Goal: Task Accomplishment & Management: Manage account settings

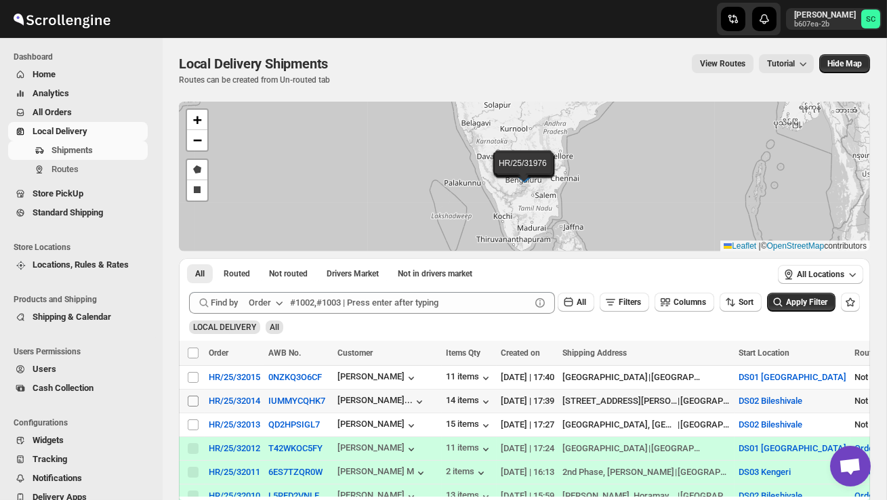
click at [199, 400] on span at bounding box center [193, 401] width 12 height 12
click at [199, 400] on input "Select shipment" at bounding box center [193, 401] width 11 height 11
click at [197, 397] on input "Select shipment" at bounding box center [193, 401] width 11 height 11
checkbox input "true"
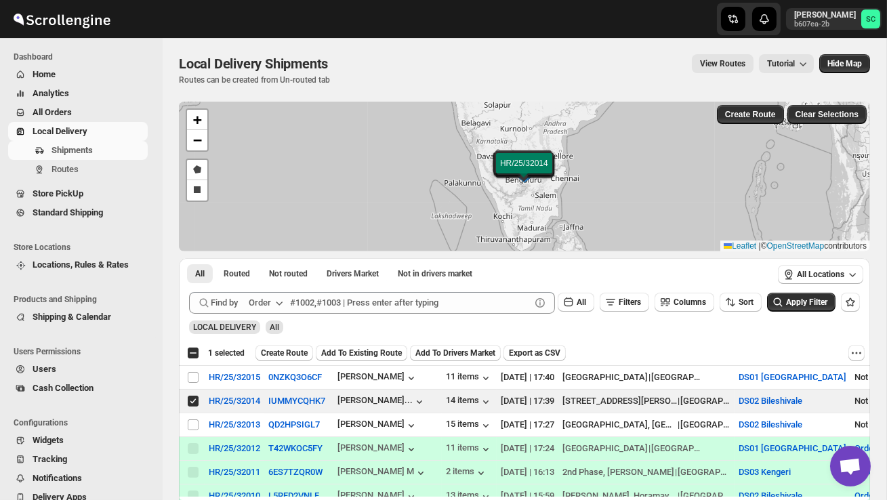
click at [291, 351] on span "Create Route" at bounding box center [284, 353] width 47 height 11
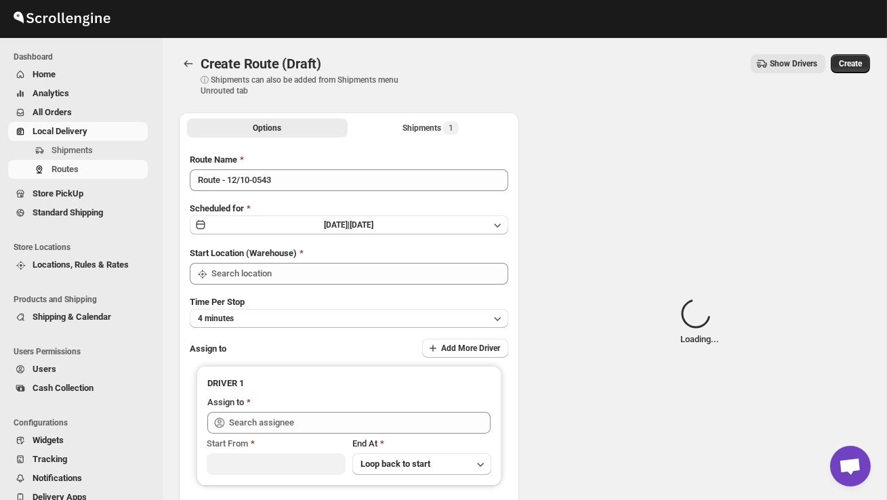
type input "DS02 Bileshivale"
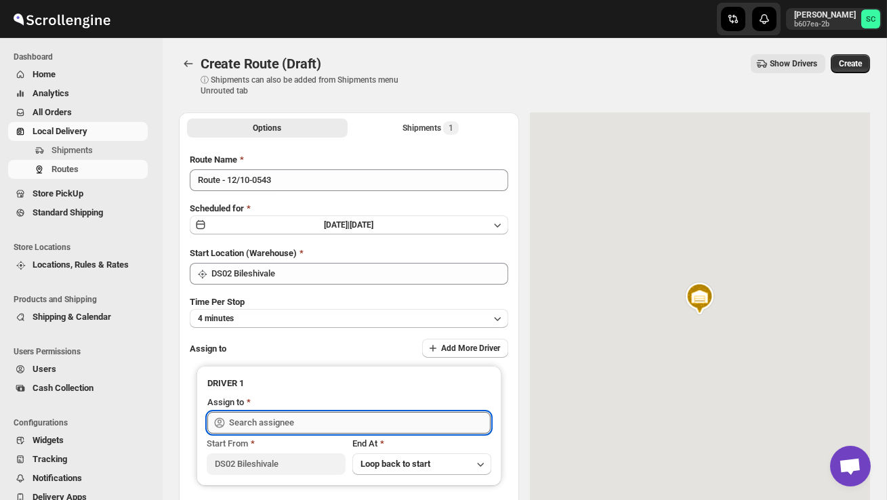
click at [284, 414] on input "text" at bounding box center [360, 423] width 262 height 22
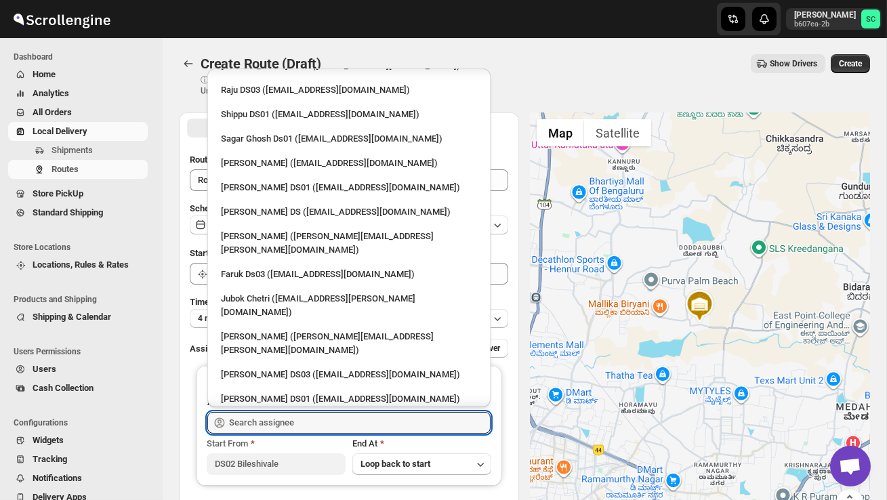
scroll to position [1132, 0]
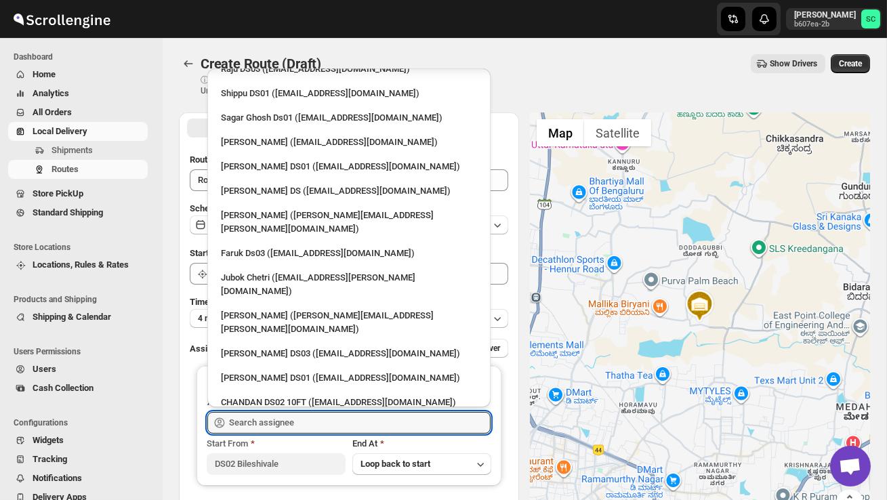
click at [287, 465] on div "SABIR DS02 ([EMAIL_ADDRESS][DOMAIN_NAME])" at bounding box center [349, 476] width 272 height 22
type input "SABIR DS02 ([EMAIL_ADDRESS][DOMAIN_NAME])"
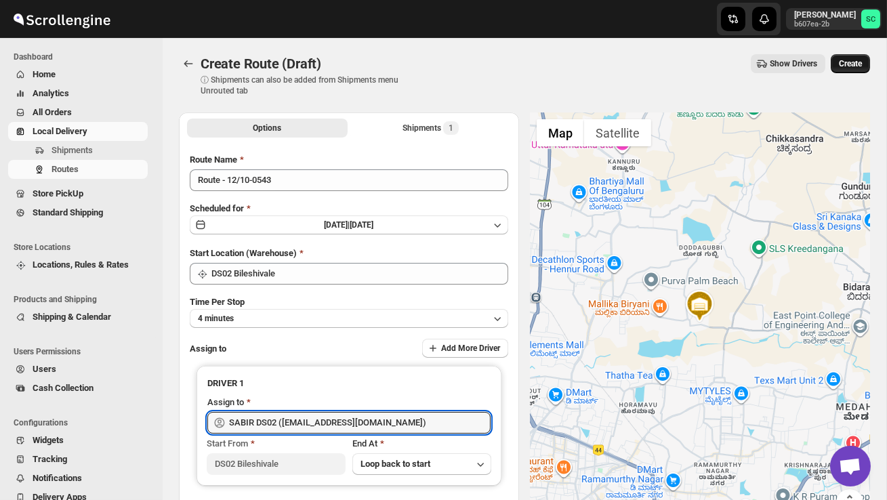
click at [842, 64] on span "Create" at bounding box center [850, 63] width 23 height 11
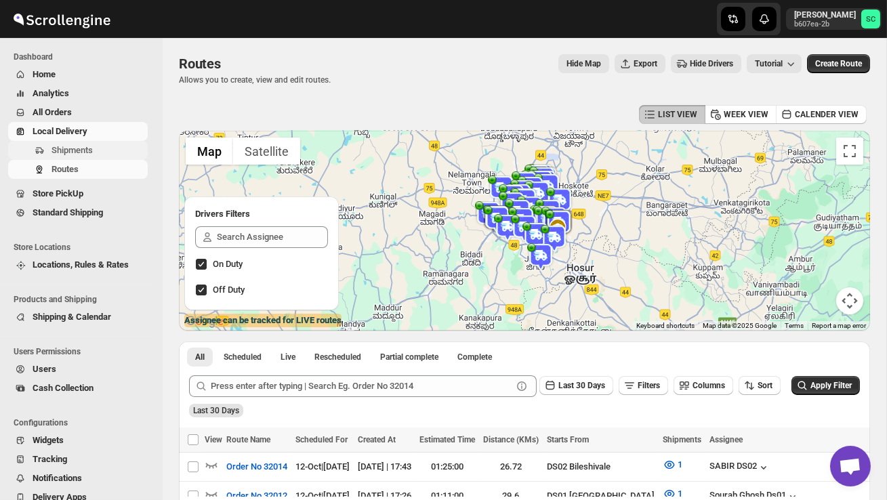
click at [71, 148] on span "Shipments" at bounding box center [72, 150] width 41 height 10
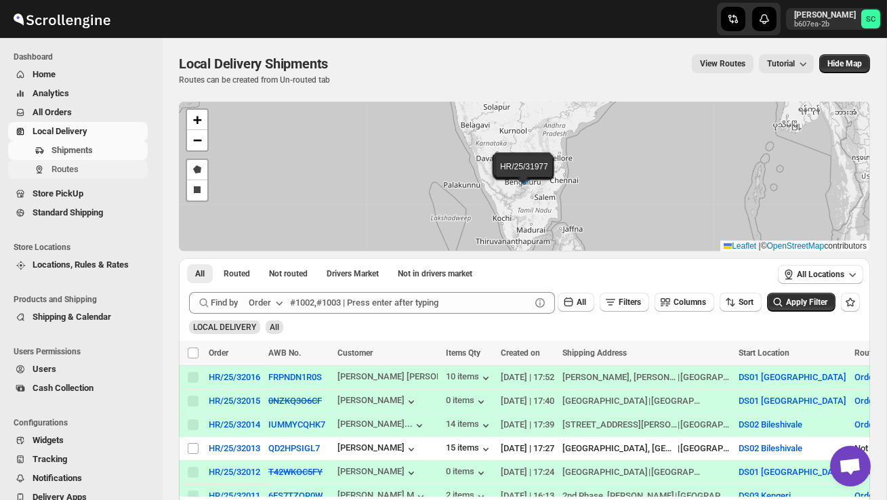
click at [71, 165] on span "Routes" at bounding box center [65, 169] width 27 height 10
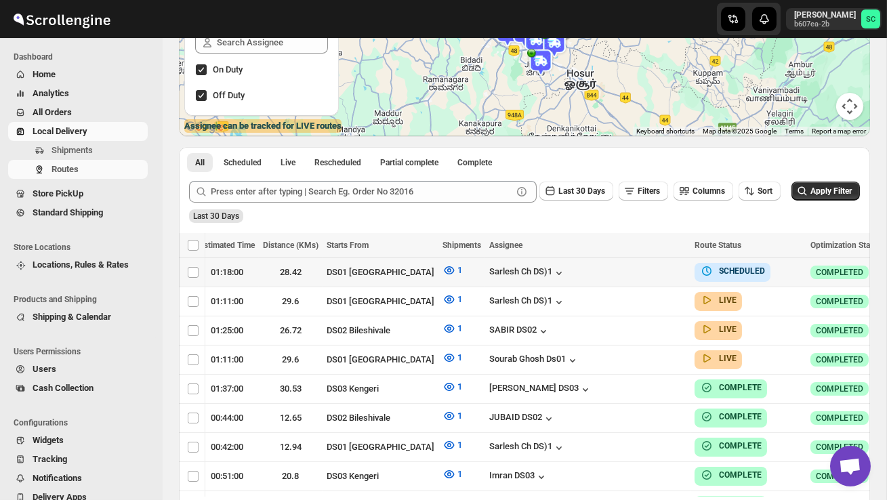
scroll to position [0, 226]
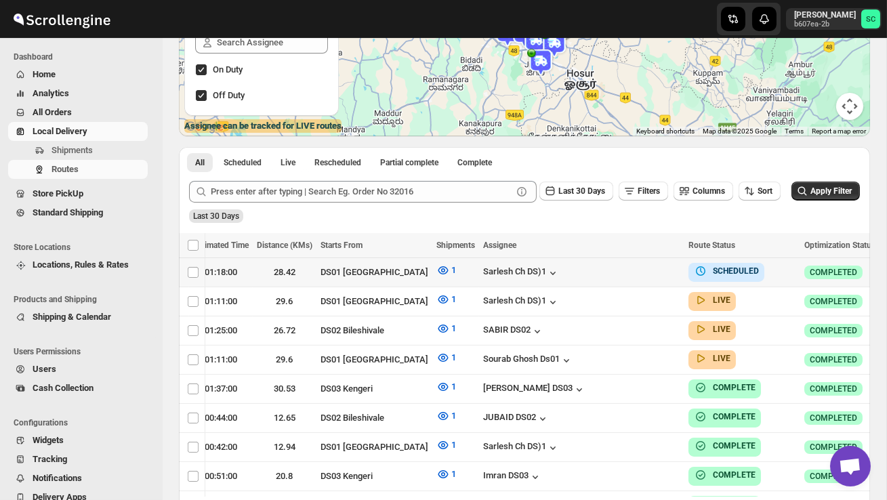
click at [886, 271] on icon "button" at bounding box center [893, 272] width 14 height 14
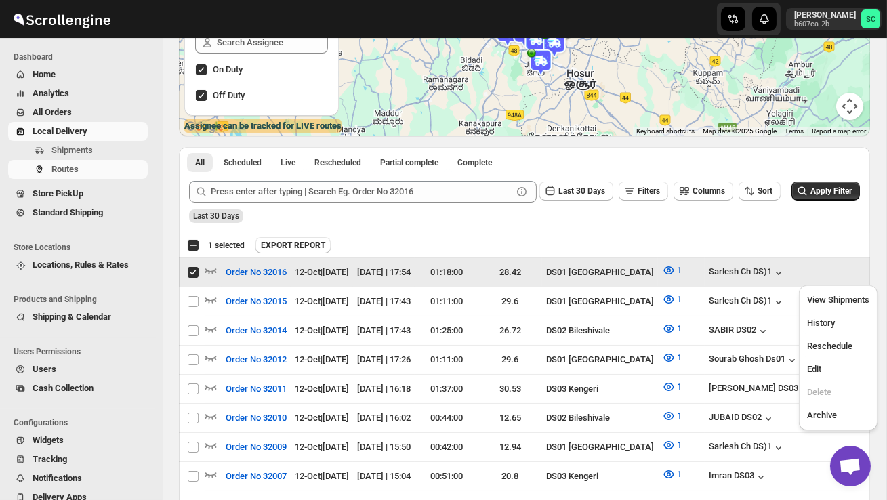
scroll to position [0, 1]
click at [829, 363] on span "Edit" at bounding box center [838, 370] width 62 height 14
checkbox input "false"
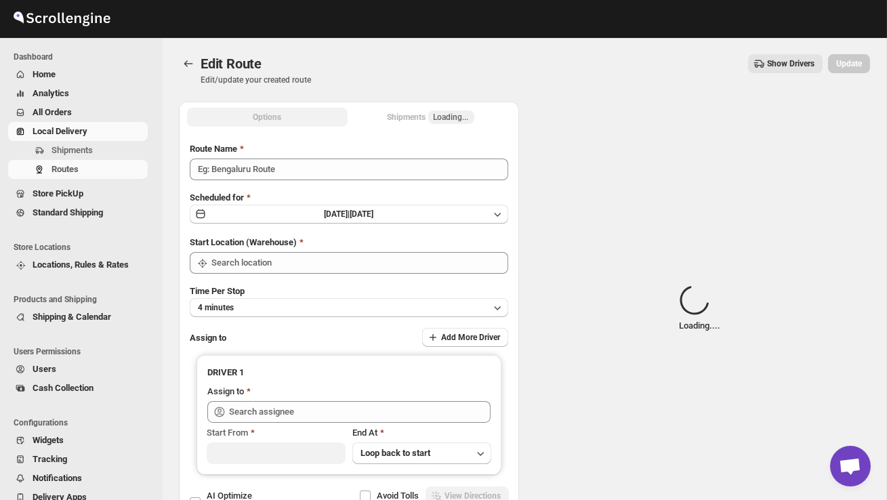
type input "Order No 32016"
type input "DS01 [GEOGRAPHIC_DATA]"
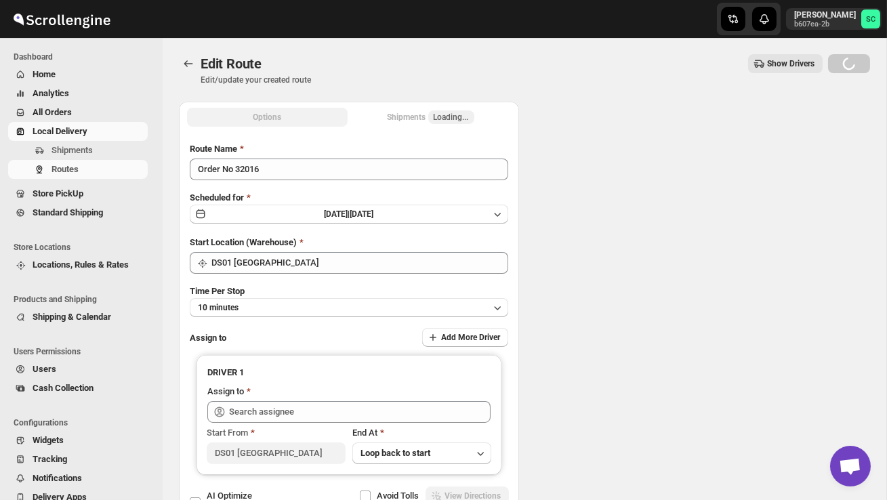
type input "Sarlesh Ch DS)1 ([EMAIL_ADDRESS][DOMAIN_NAME])"
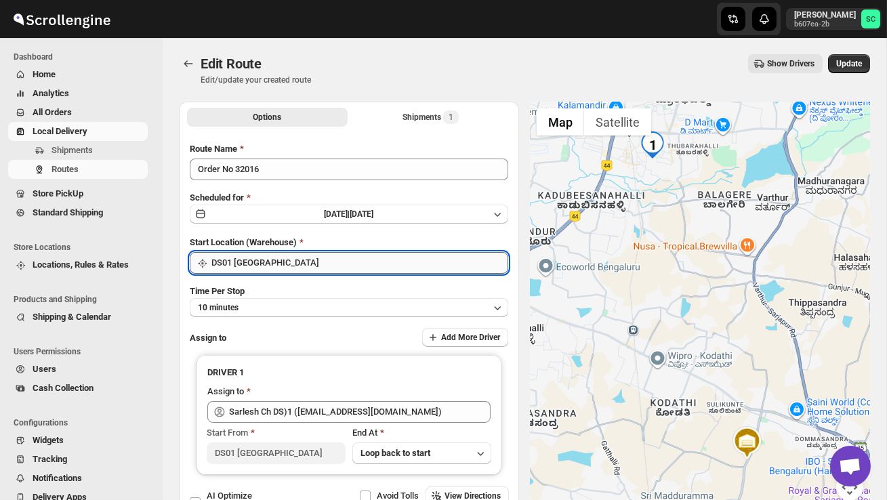
click at [353, 260] on input "DS01 [GEOGRAPHIC_DATA]" at bounding box center [359, 263] width 297 height 22
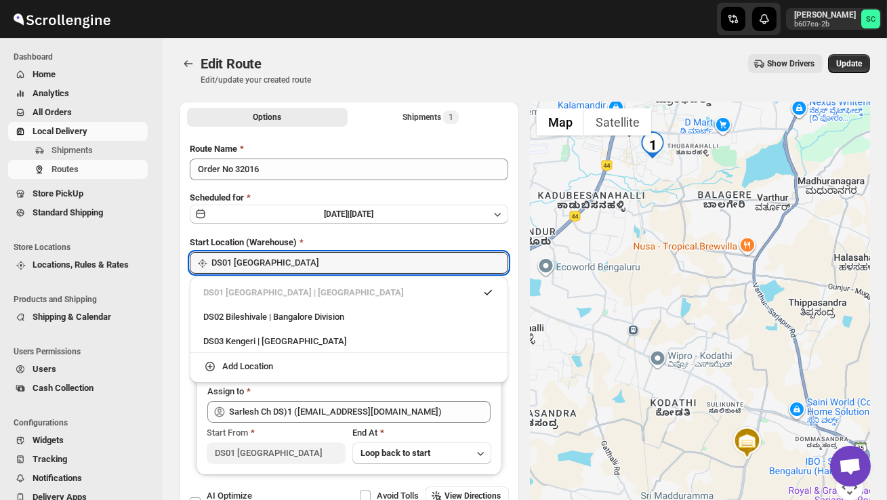
click at [345, 316] on div "DS02 Bileshivale | Bangalore Division" at bounding box center [348, 317] width 291 height 14
type input "DS02 Bileshivale"
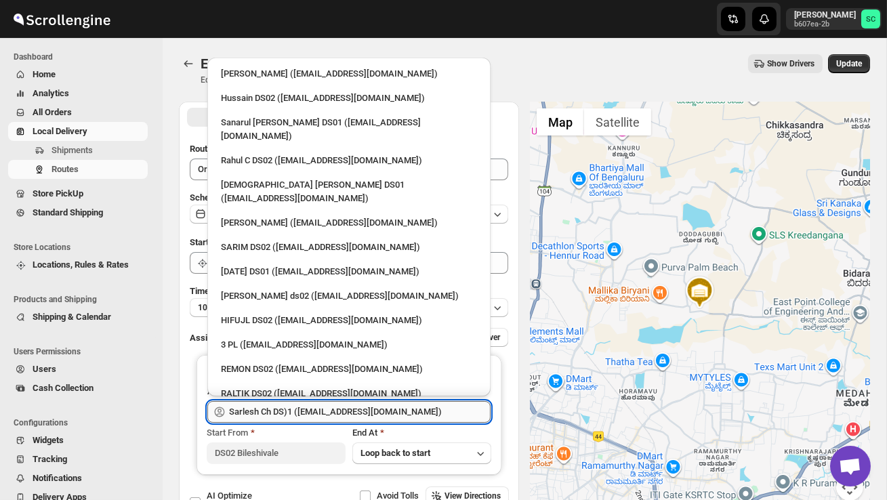
click at [346, 410] on input "Sarlesh Ch DS)1 ([EMAIL_ADDRESS][DOMAIN_NAME])" at bounding box center [360, 412] width 262 height 22
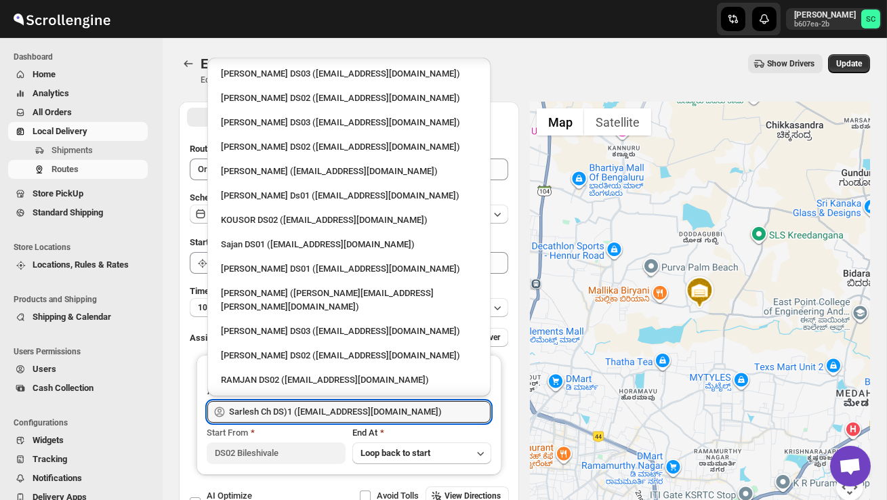
scroll to position [501, 0]
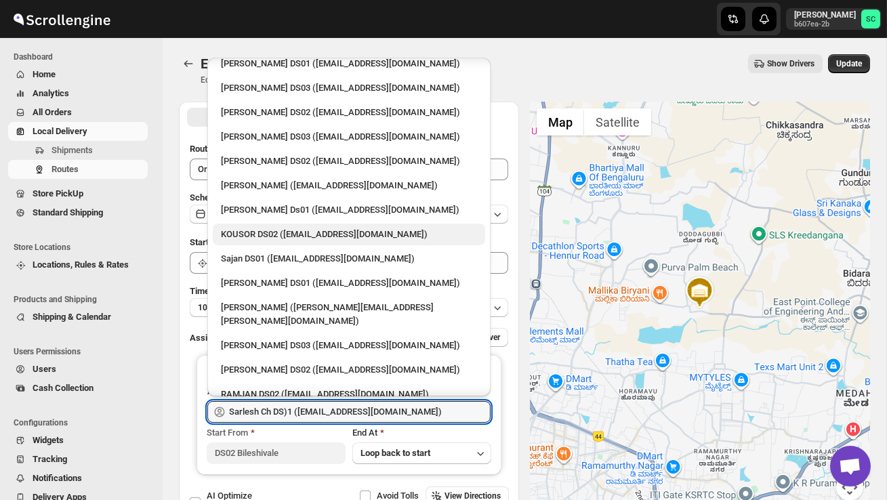
click at [281, 228] on div "KOUSOR DS02 ([EMAIL_ADDRESS][DOMAIN_NAME])" at bounding box center [349, 235] width 256 height 14
type input "KOUSOR DS02 ([EMAIL_ADDRESS][DOMAIN_NAME])"
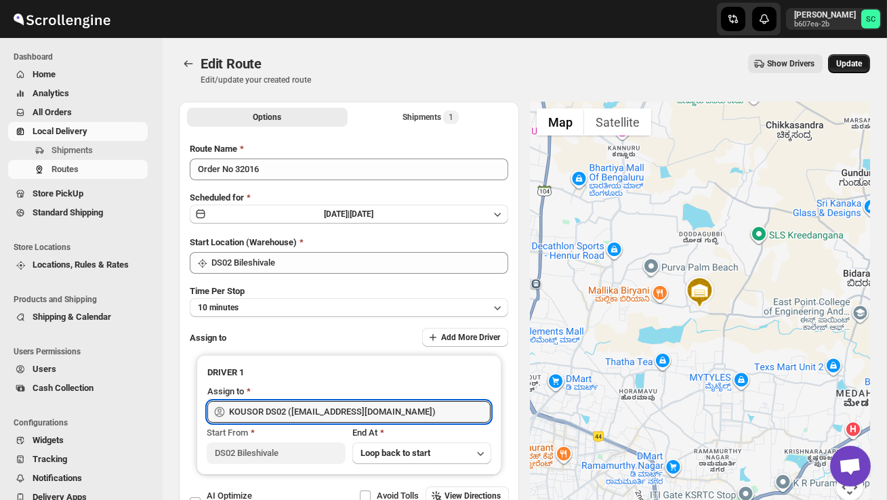
click at [855, 68] on span "Update" at bounding box center [849, 63] width 26 height 11
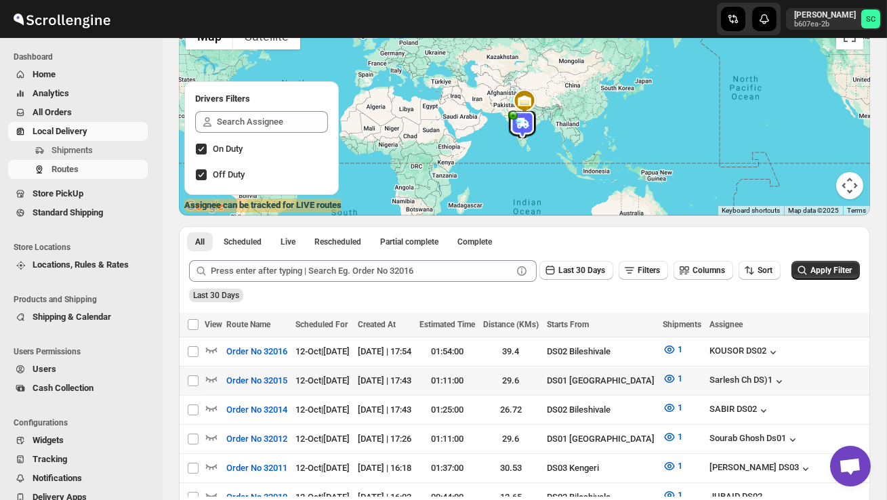
scroll to position [117, 0]
